Goal: Task Accomplishment & Management: Manage account settings

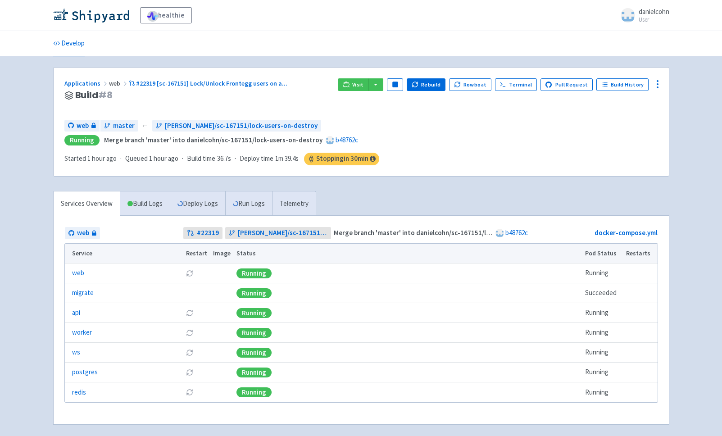
click at [431, 227] on td "Merge branch 'master' into danielcohn/sc-167151/lock-users-on-destroy b48762c" at bounding box center [435, 233] width 208 height 13
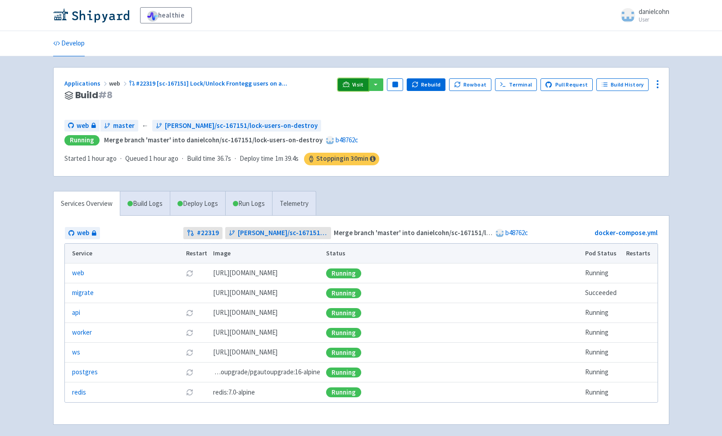
click at [360, 80] on link "Visit" at bounding box center [353, 84] width 31 height 13
click at [661, 82] on icon at bounding box center [657, 84] width 11 height 11
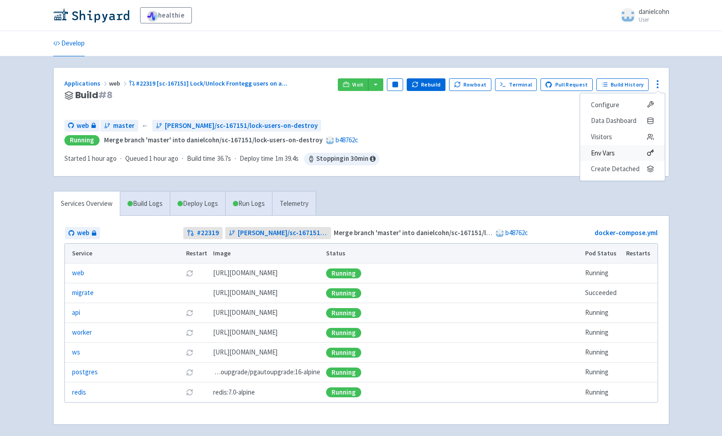
click at [629, 153] on span "Env Vars" at bounding box center [622, 153] width 63 height 13
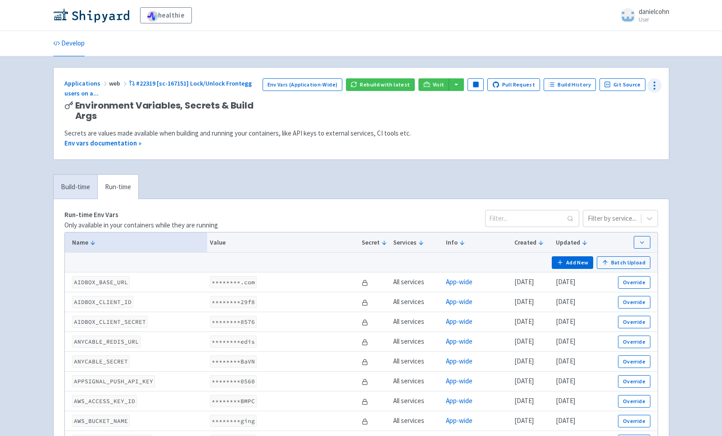
click at [652, 86] on icon at bounding box center [654, 85] width 11 height 11
drag, startPoint x: 357, startPoint y: 131, endPoint x: 332, endPoint y: 101, distance: 38.7
click at [355, 128] on div "Applications web #22319 [sc-167151] Lock/Unlock Frontegg users on a ... Environ…" at bounding box center [361, 114] width 615 height 92
click at [656, 86] on icon at bounding box center [654, 85] width 11 height 11
click at [562, 132] on div "Secrets are values made available when building and running your containers, li…" at bounding box center [361, 133] width 594 height 10
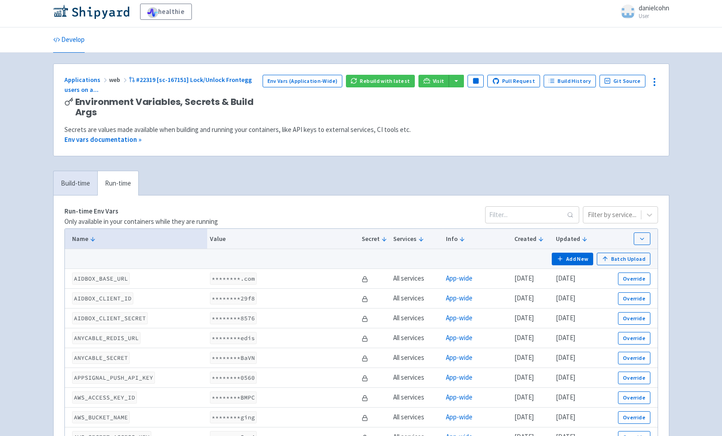
scroll to position [7, 0]
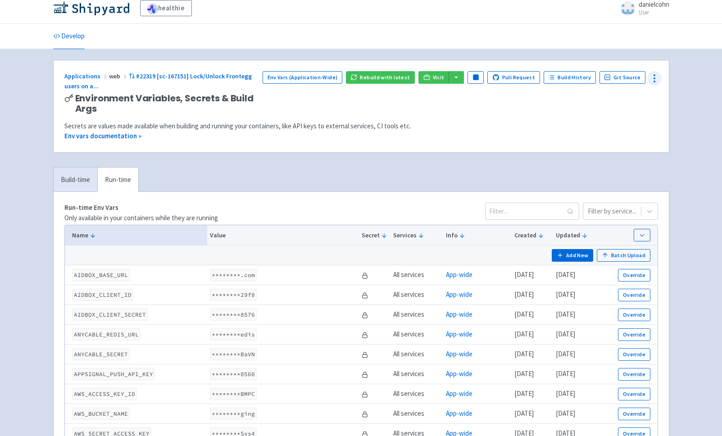
click at [658, 76] on icon at bounding box center [654, 78] width 11 height 11
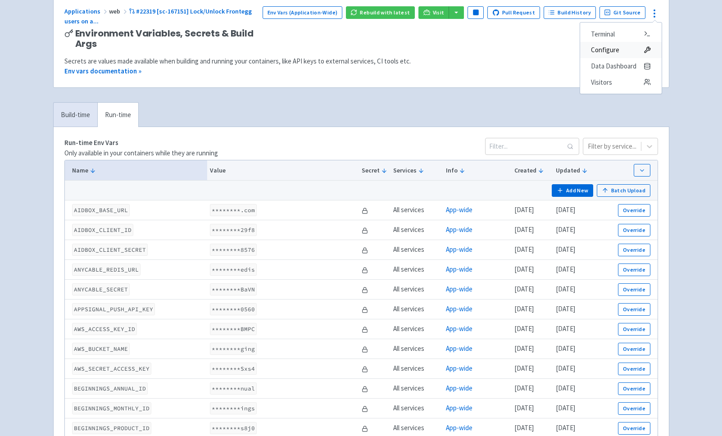
scroll to position [0, 0]
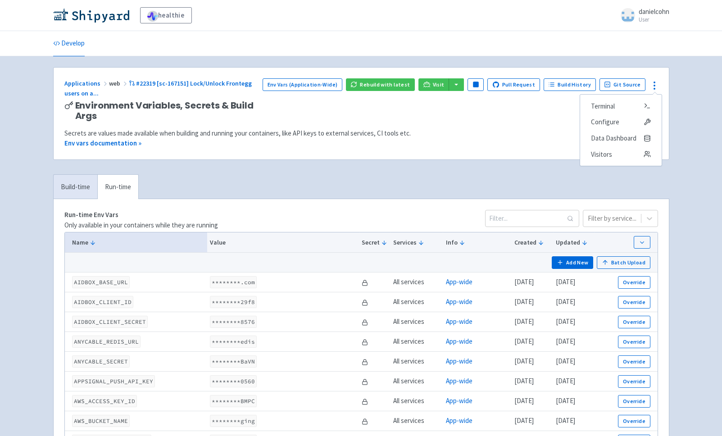
click at [463, 89] on button "button" at bounding box center [456, 84] width 15 height 13
click at [577, 130] on div "Secrets are values made available when building and running your containers, li…" at bounding box center [361, 133] width 594 height 10
click at [659, 91] on button at bounding box center [654, 85] width 14 height 14
click at [641, 120] on span "Configure" at bounding box center [621, 122] width 60 height 13
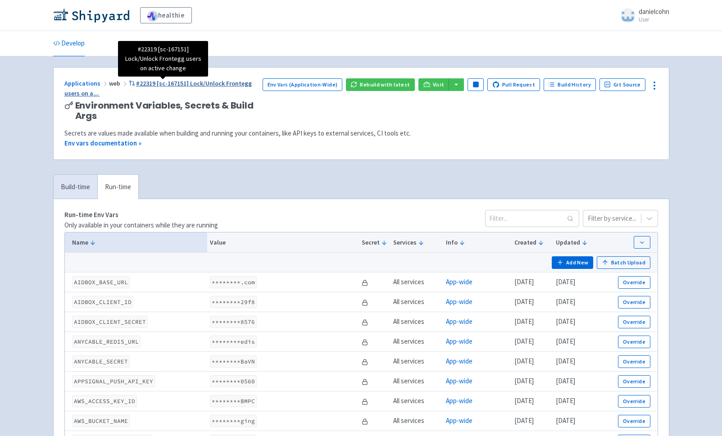
click at [219, 83] on span "#22319 [sc-167151] Lock/Unlock Frontegg users on a ..." at bounding box center [158, 88] width 188 height 18
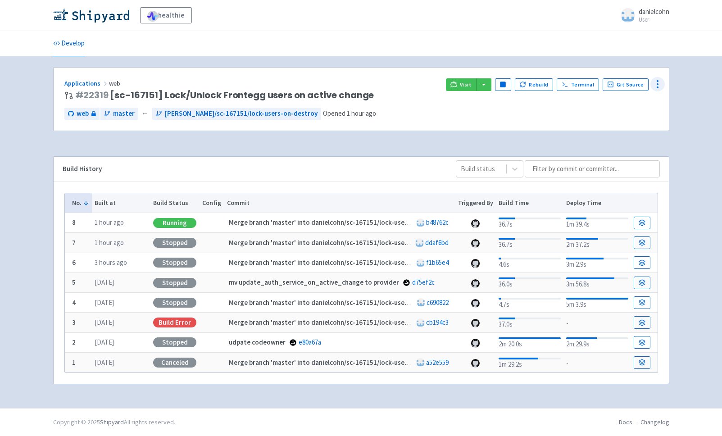
click at [663, 84] on div at bounding box center [657, 84] width 14 height 14
click at [624, 154] on span "Env Vars" at bounding box center [624, 153] width 60 height 13
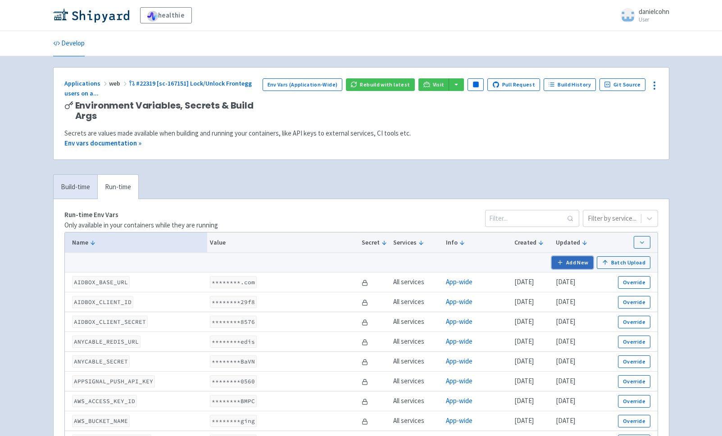
click at [573, 265] on button "Add New" at bounding box center [572, 262] width 41 height 13
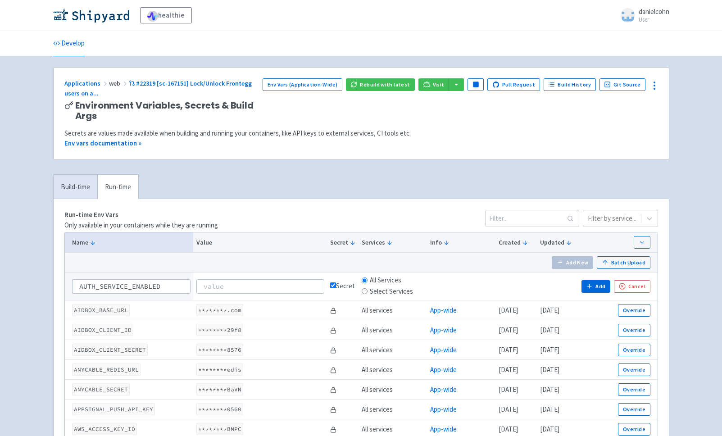
type input "AUTH_SERVICE_ENABLED"
type input "true"
click at [592, 283] on button "Add" at bounding box center [595, 286] width 29 height 13
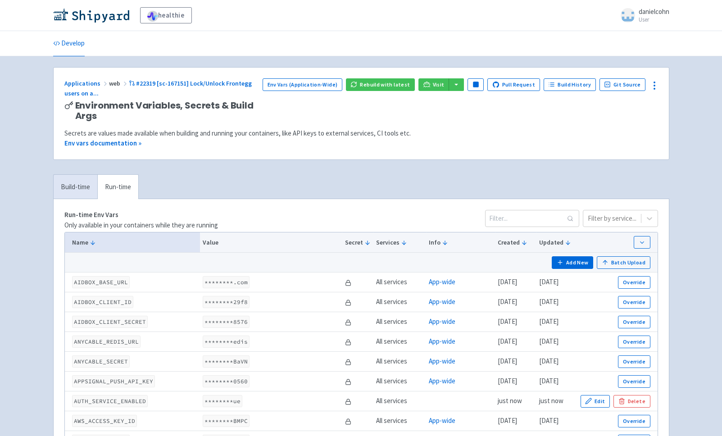
click at [523, 120] on div "Env Vars (Application-Wide) Rebuild with latest Visit Pause Pull Request Build …" at bounding box center [460, 99] width 395 height 43
click at [442, 86] on span "Visit" at bounding box center [439, 84] width 12 height 7
click at [393, 87] on button "Rebuild with latest" at bounding box center [380, 84] width 69 height 13
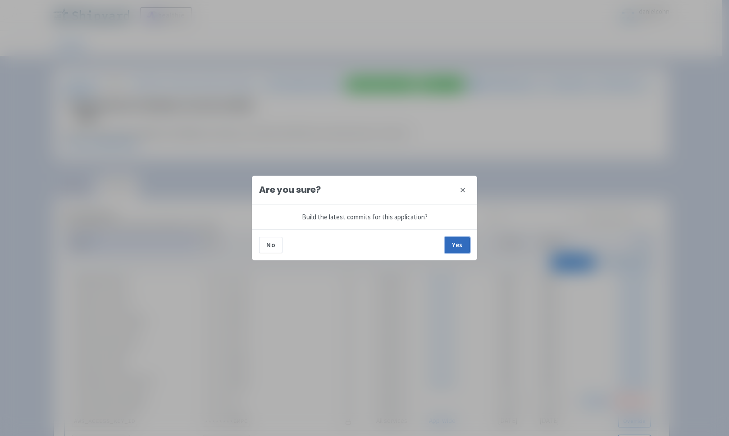
click at [453, 247] on button "Yes" at bounding box center [456, 245] width 25 height 16
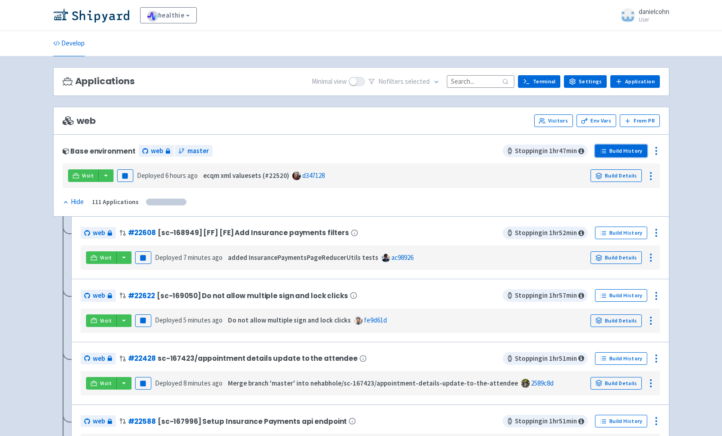
click at [641, 151] on link "Build History" at bounding box center [621, 151] width 52 height 13
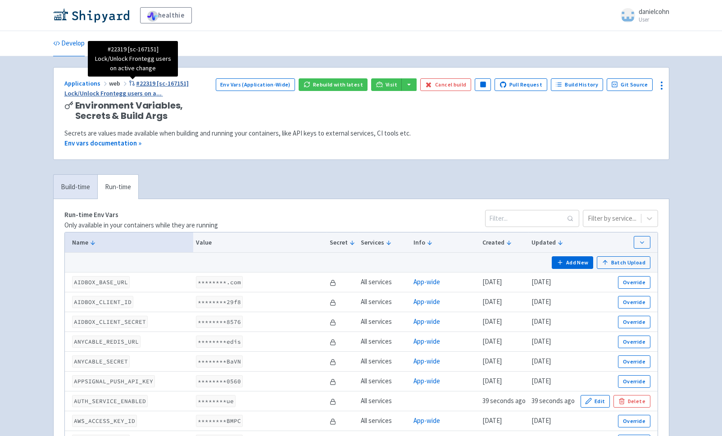
click at [178, 83] on span "#22319 [sc-167151] Lock/Unlock Frontegg users on a ..." at bounding box center [126, 88] width 125 height 18
